Goal: Find specific page/section: Find specific page/section

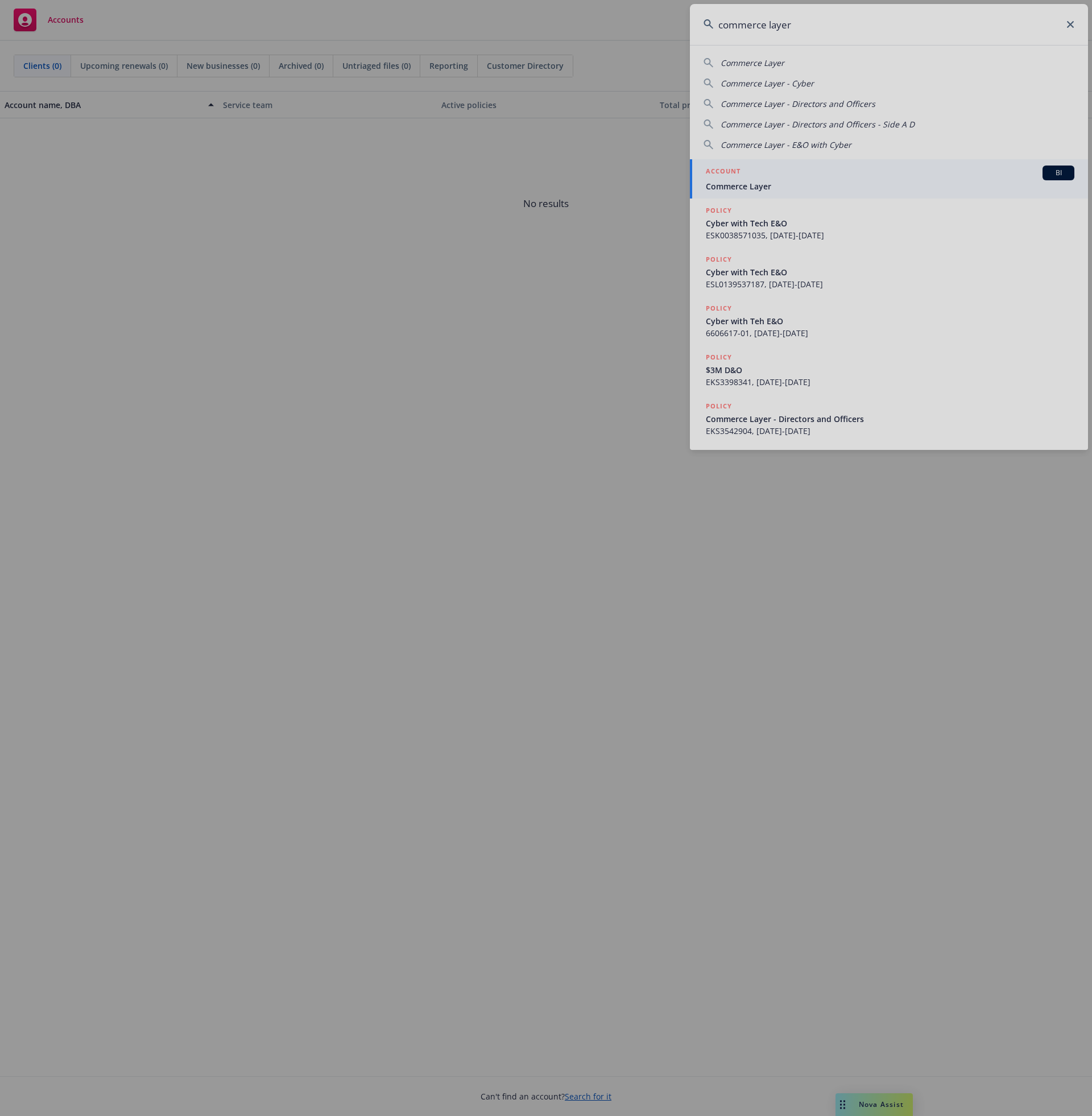
type input "commerce layer"
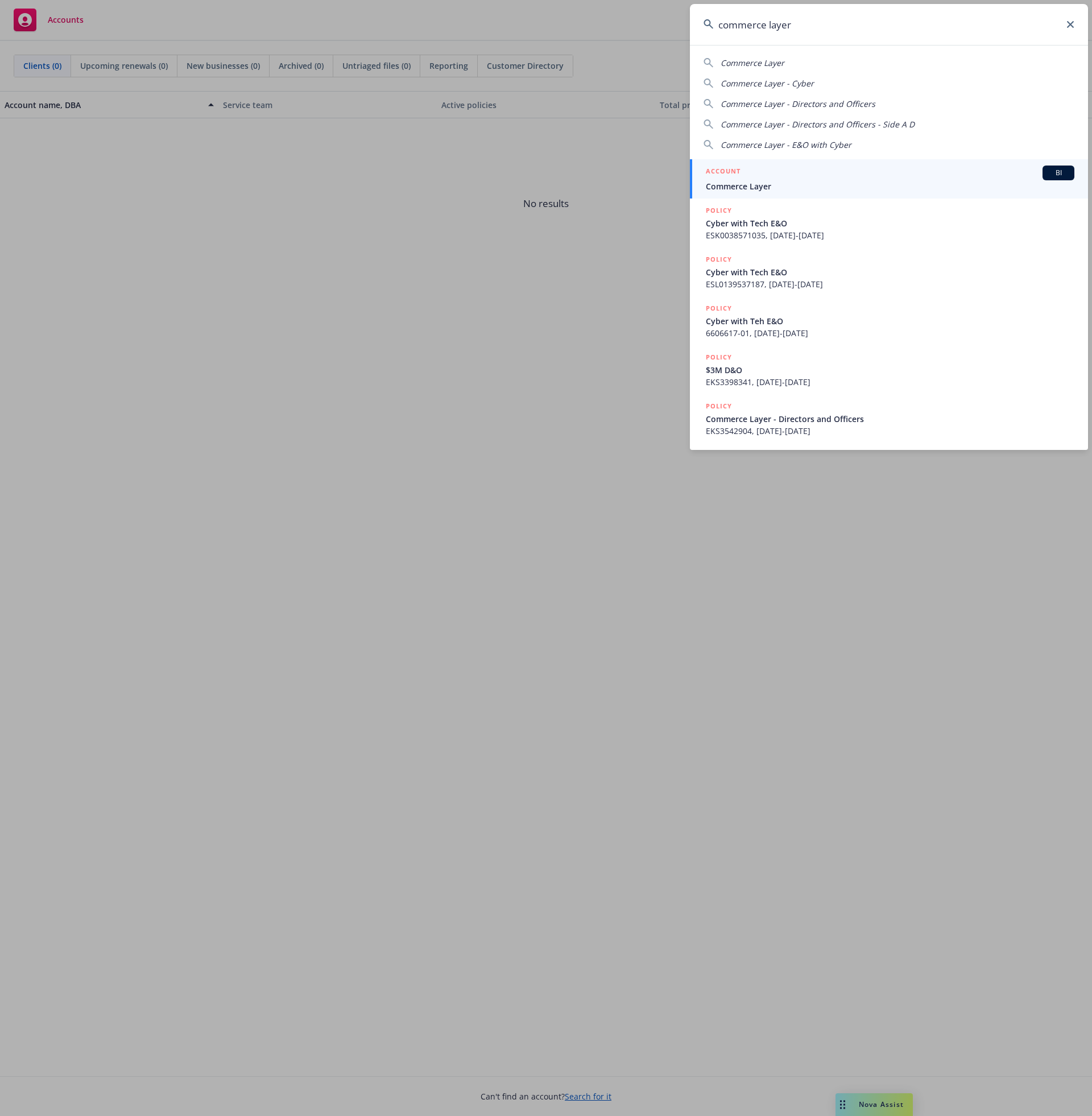
click at [778, 183] on span "Commerce Layer" at bounding box center [890, 186] width 368 height 12
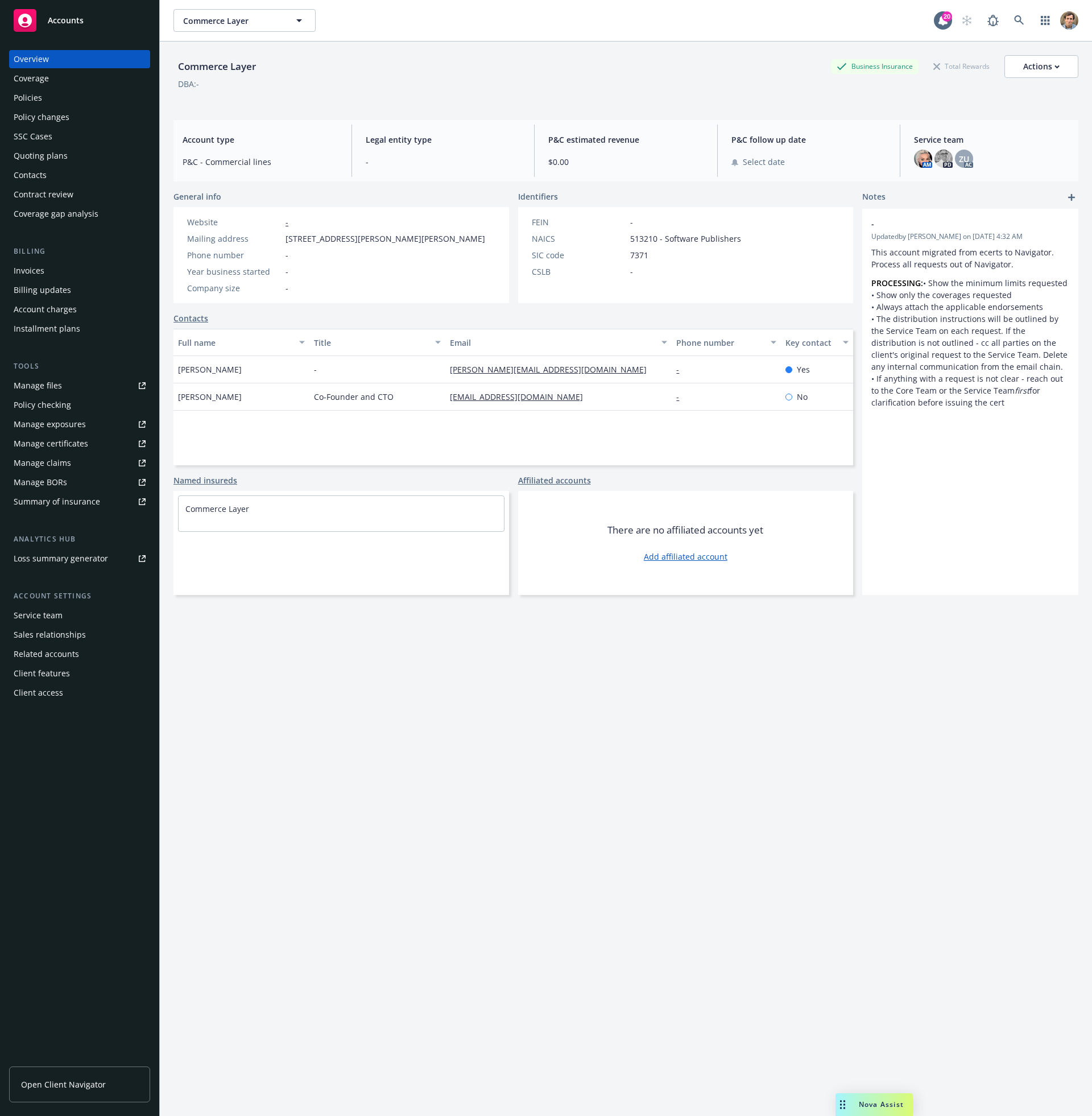
click at [44, 91] on div "Policies" at bounding box center [80, 98] width 132 height 18
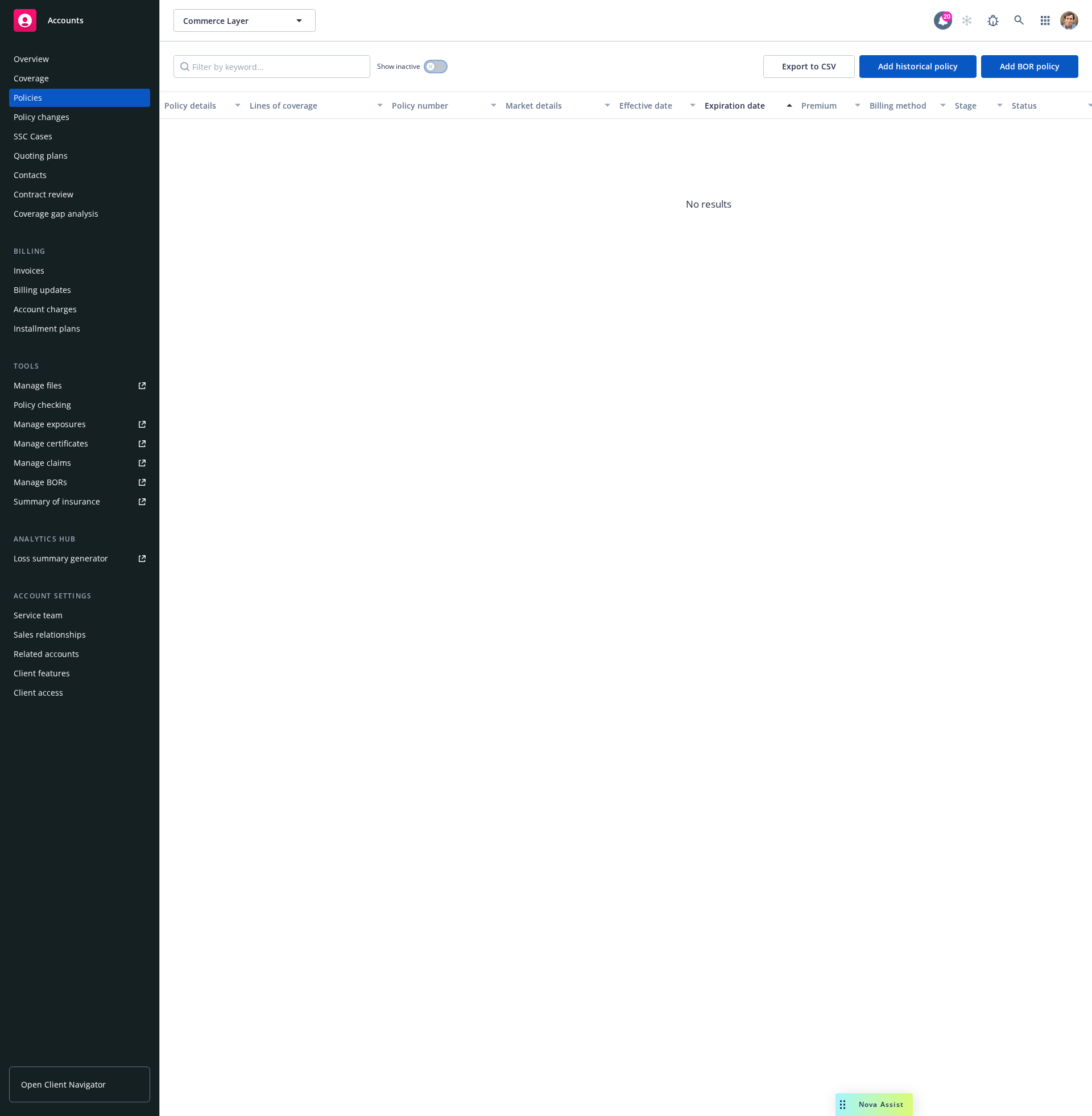
click at [429, 69] on div "button" at bounding box center [431, 66] width 8 height 8
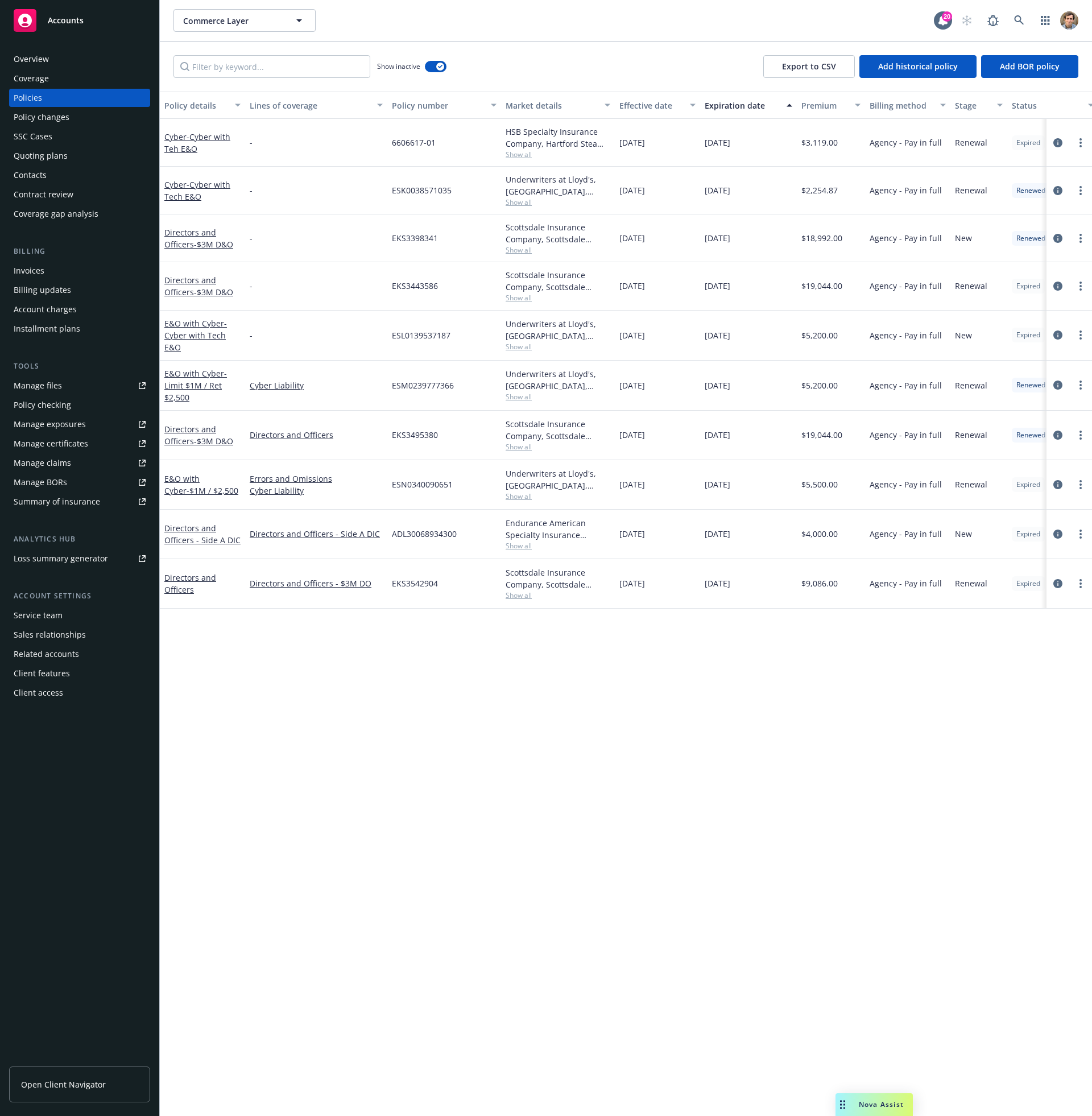
click at [759, 98] on button "Expiration date" at bounding box center [749, 105] width 97 height 27
click at [767, 105] on div "Expiration date" at bounding box center [742, 105] width 75 height 12
